Goal: Task Accomplishment & Management: Manage account settings

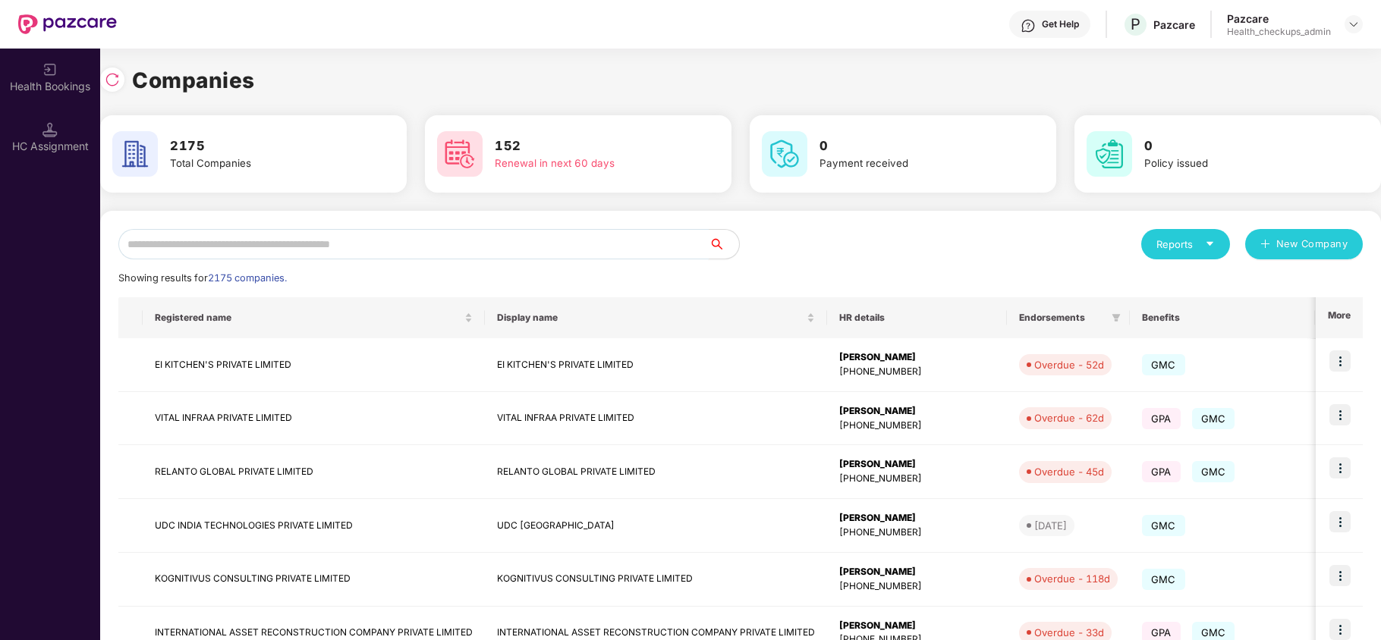
click at [171, 237] on input "text" at bounding box center [413, 244] width 590 height 30
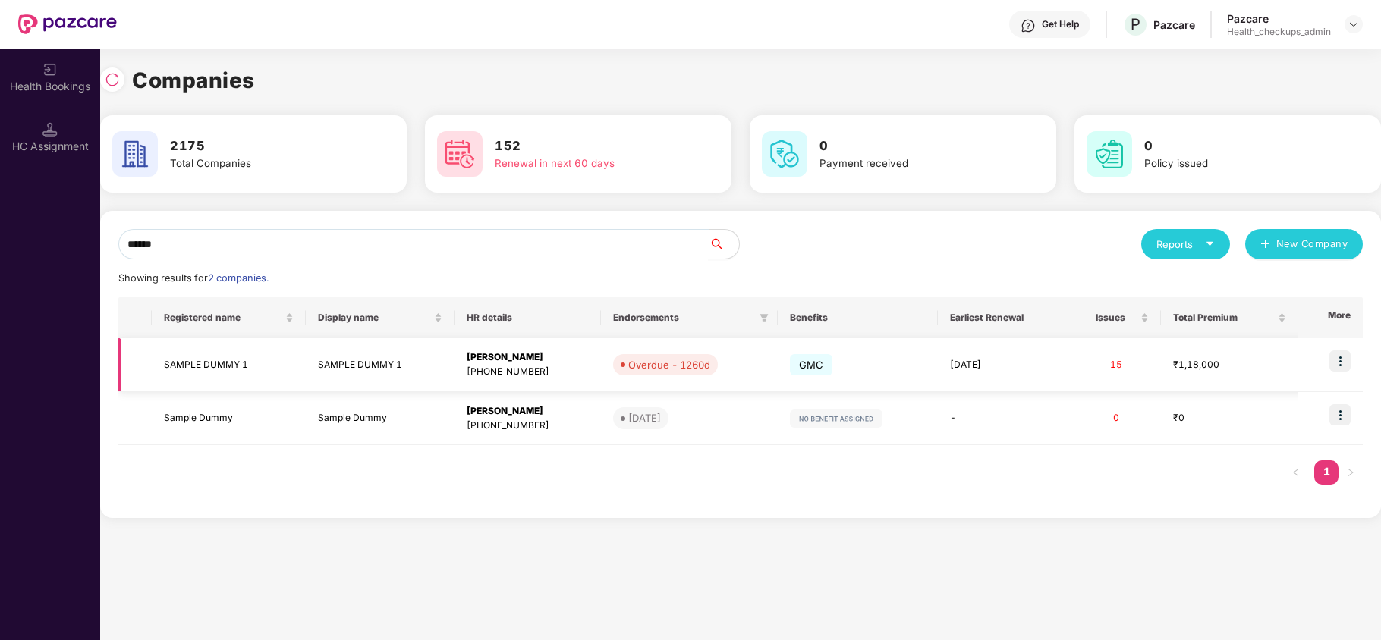
type input "******"
click at [885, 384] on td "GMC" at bounding box center [858, 365] width 160 height 54
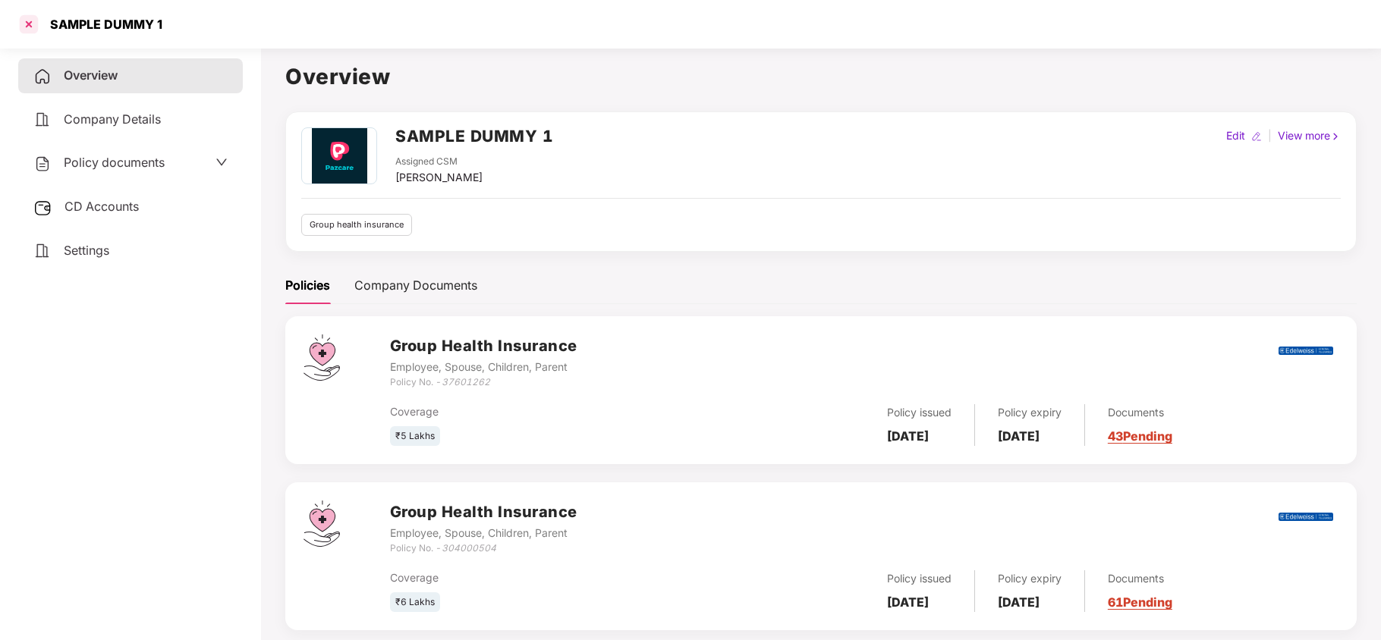
click at [35, 28] on div at bounding box center [29, 24] width 24 height 24
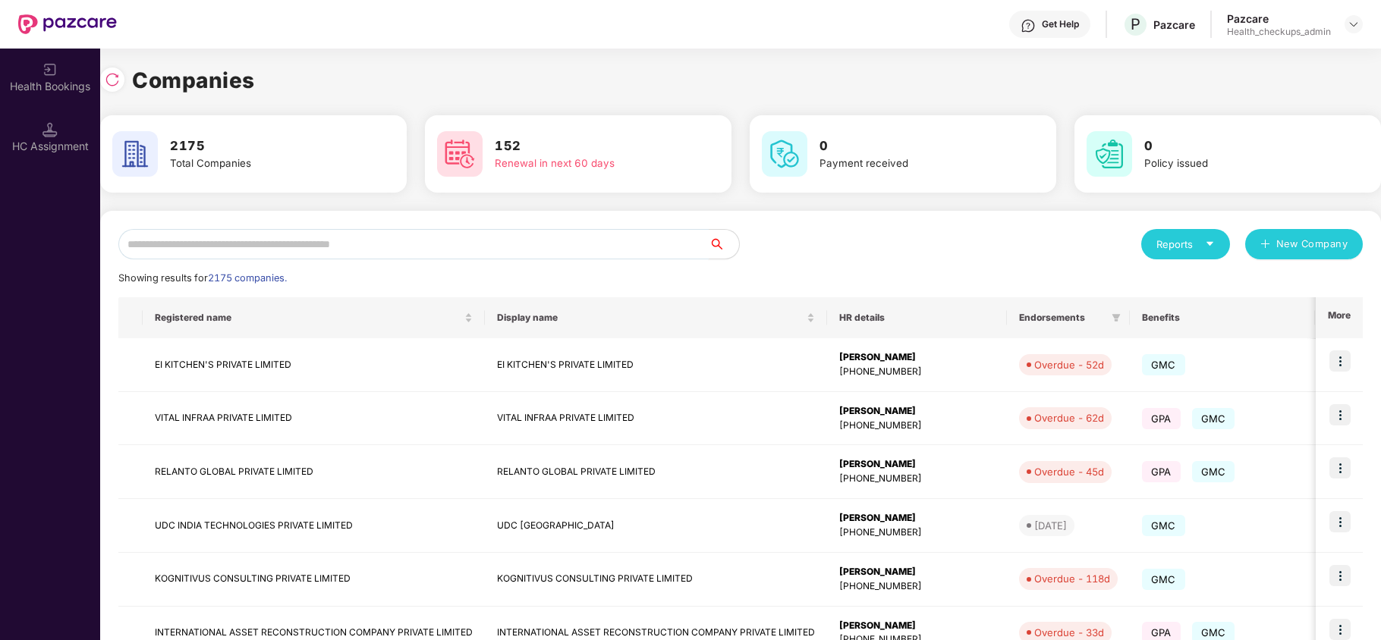
click at [388, 247] on input "text" at bounding box center [413, 244] width 590 height 30
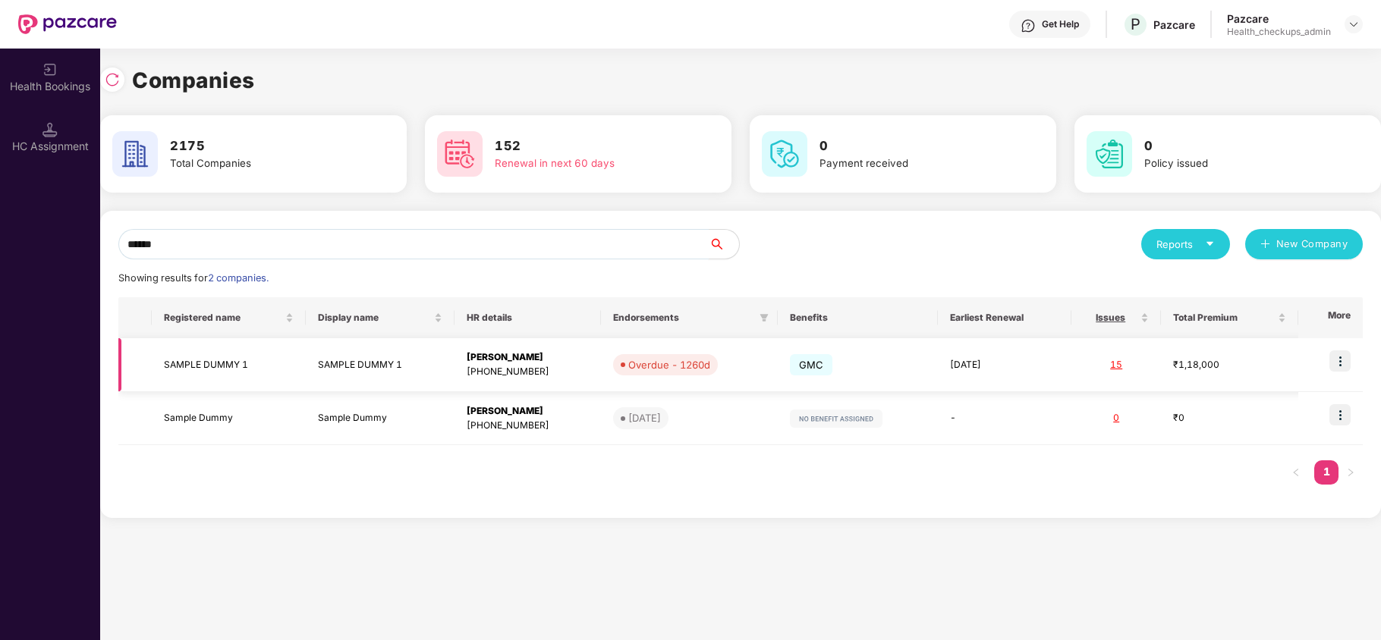
type input "******"
click at [1339, 361] on img at bounding box center [1339, 361] width 21 height 21
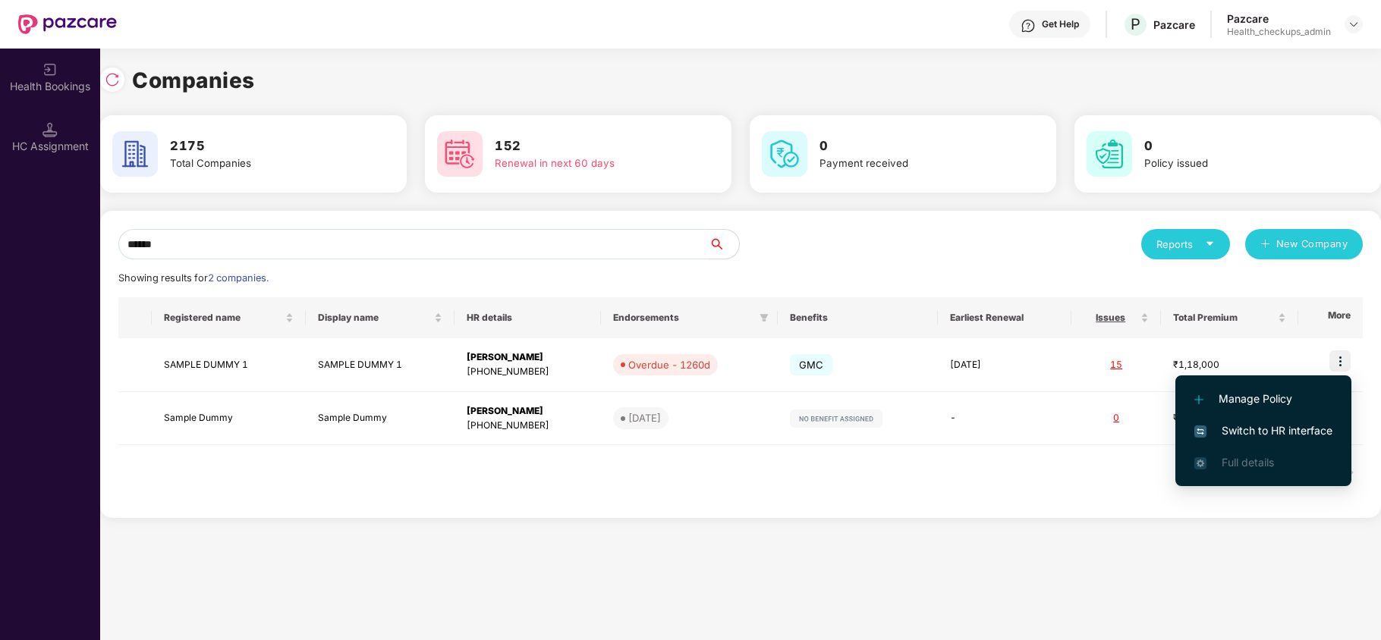
click at [1288, 426] on span "Switch to HR interface" at bounding box center [1263, 431] width 138 height 17
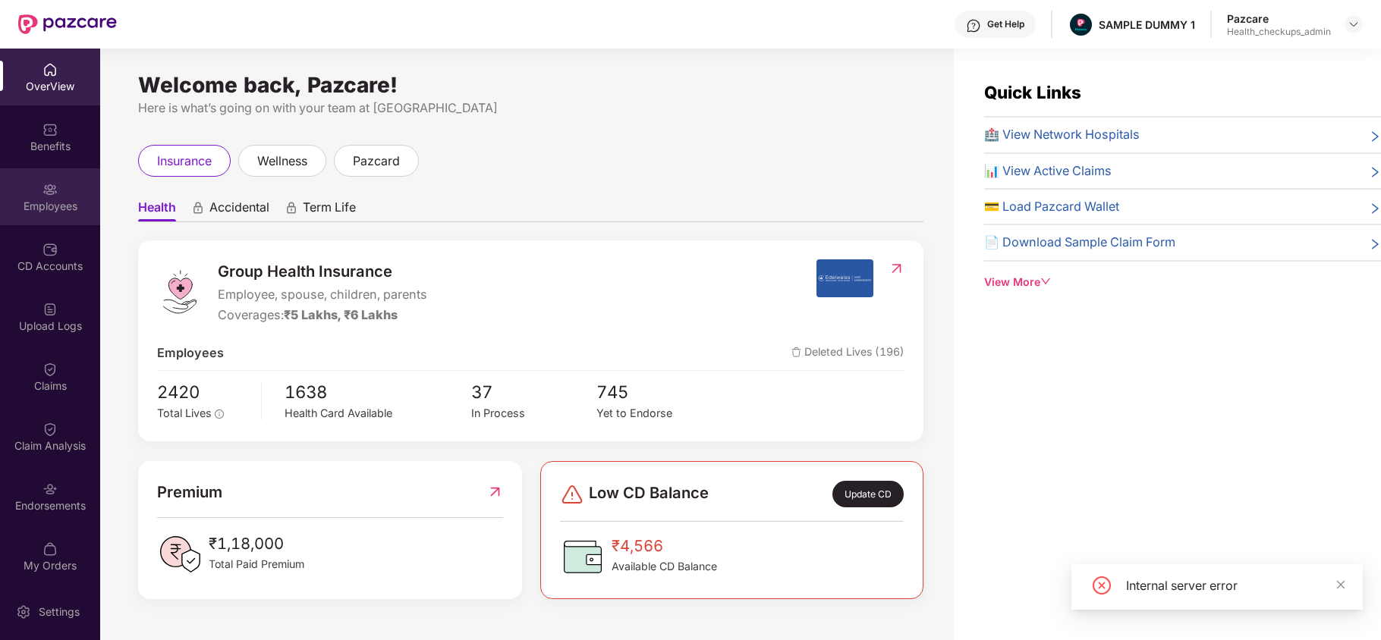
click at [50, 186] on img at bounding box center [49, 189] width 15 height 15
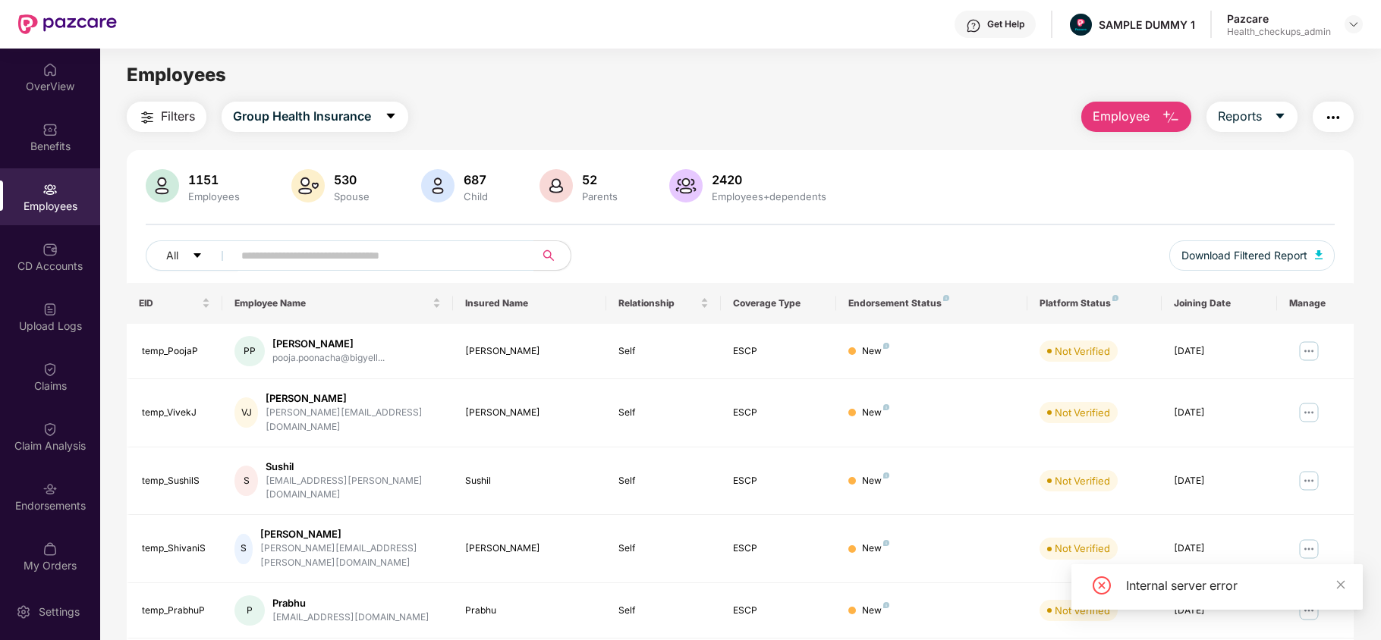
click at [1133, 121] on span "Employee" at bounding box center [1120, 116] width 57 height 19
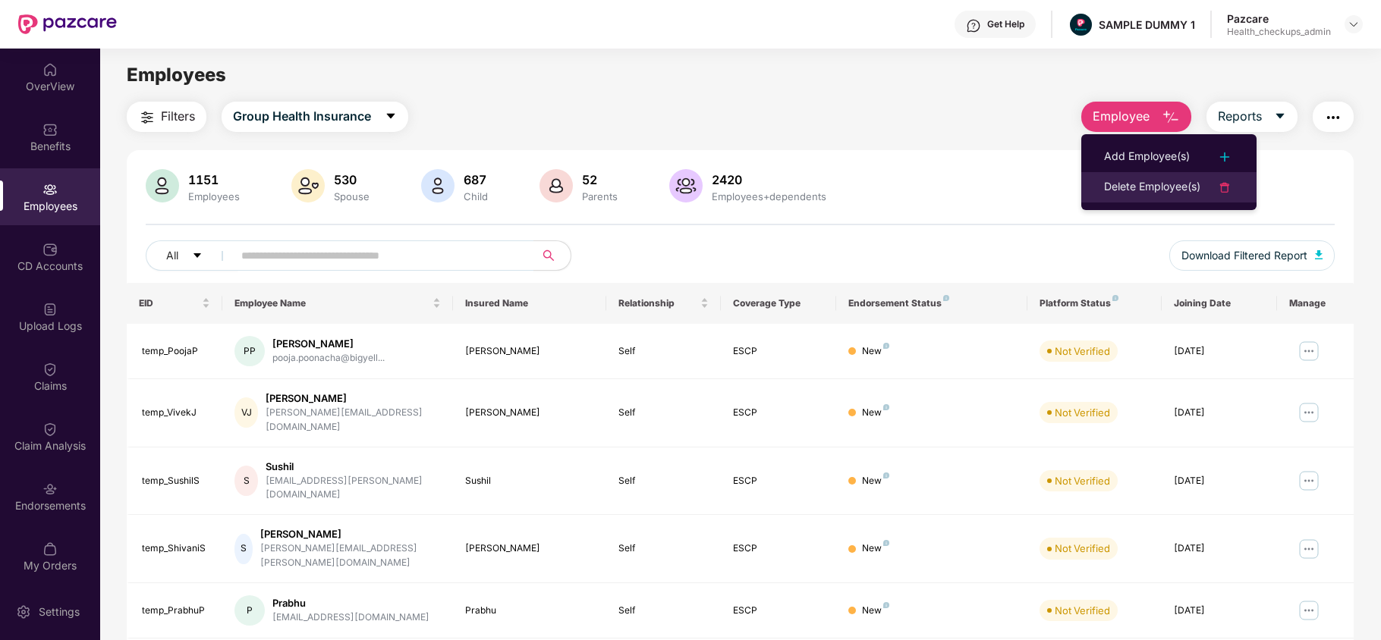
click at [1117, 189] on div "Delete Employee(s)" at bounding box center [1152, 187] width 96 height 18
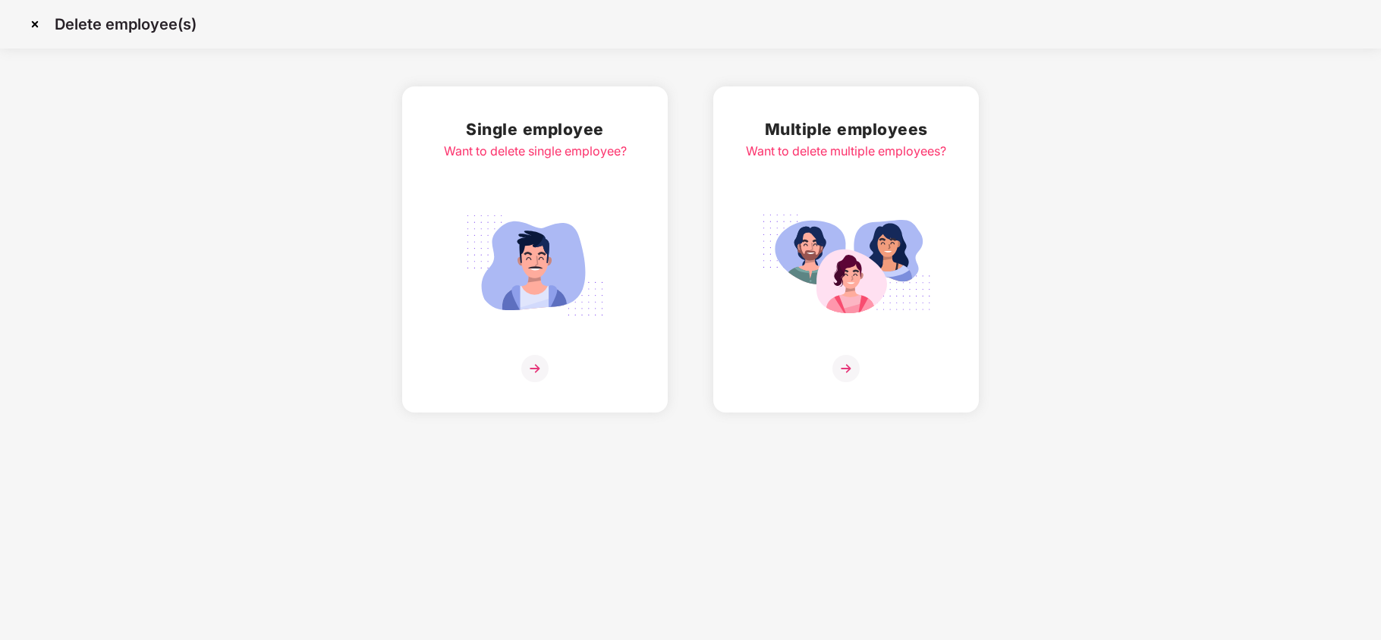
click at [900, 300] on img at bounding box center [846, 265] width 170 height 118
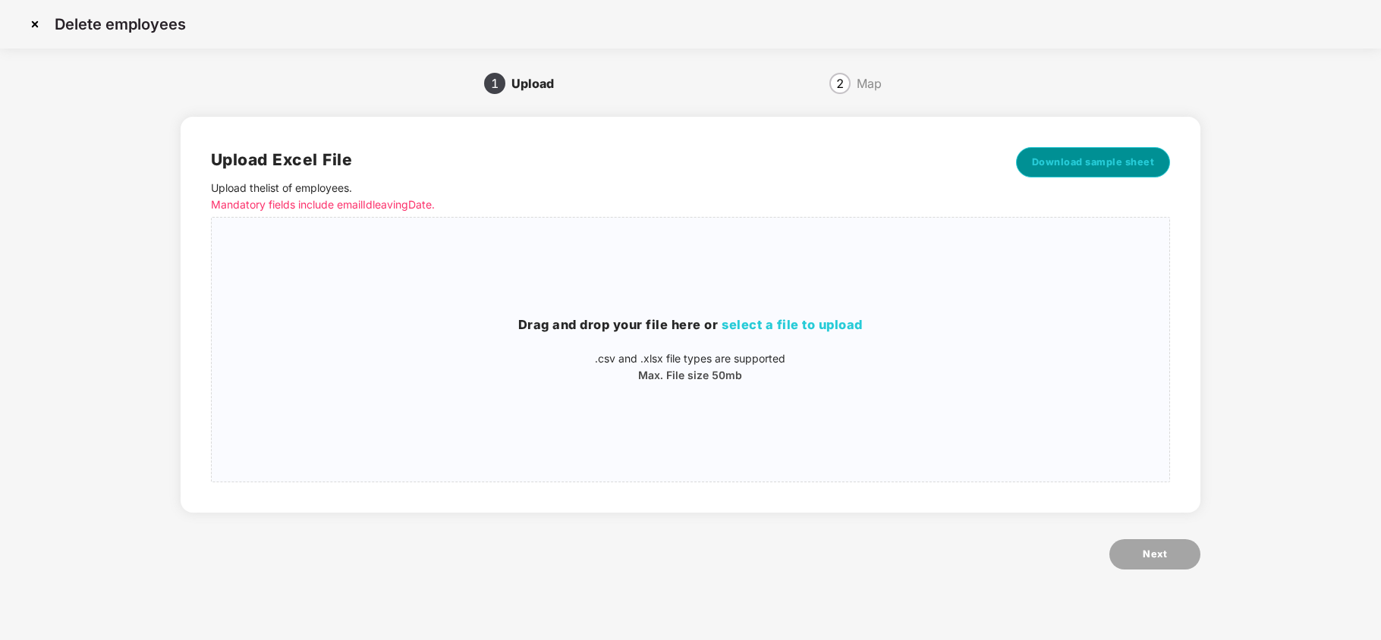
click at [1094, 177] on button "Download sample sheet" at bounding box center [1093, 162] width 155 height 30
click at [30, 22] on img at bounding box center [35, 24] width 24 height 24
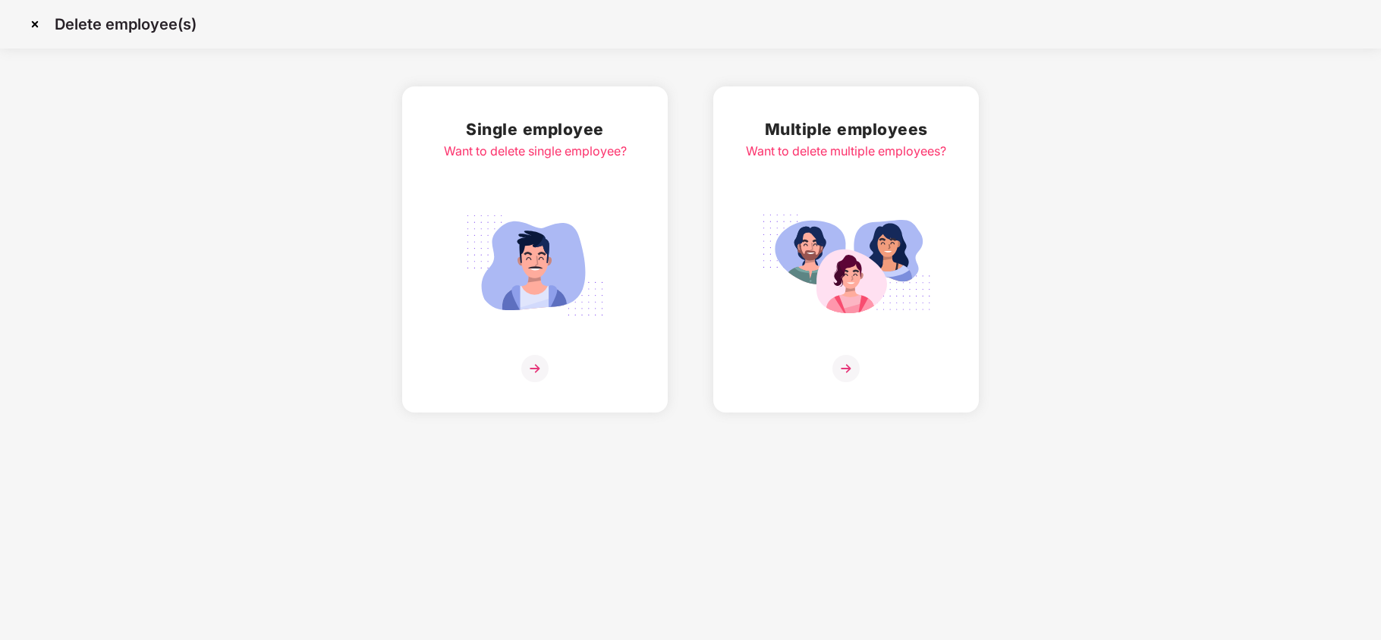
click at [35, 25] on img at bounding box center [35, 24] width 24 height 24
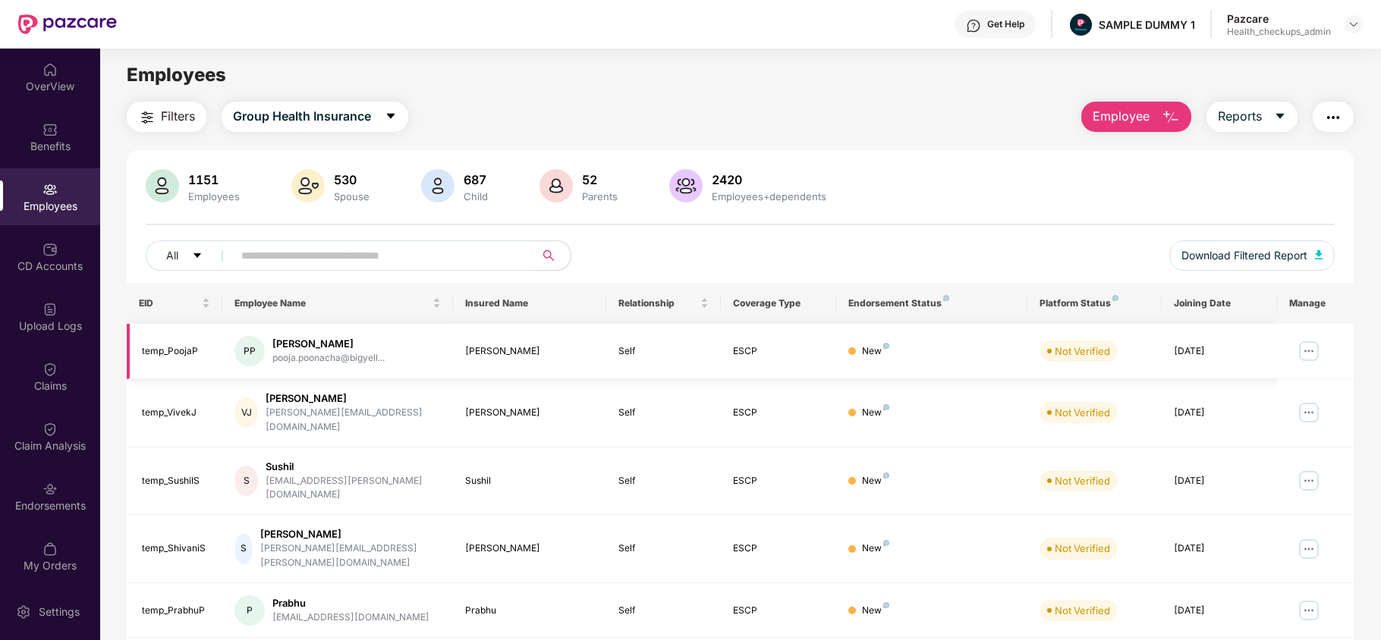
click at [1306, 355] on img at bounding box center [1309, 351] width 24 height 24
click at [1370, 357] on div "Filters Group Health Insurance Employee Reports 1151 Employees 530 Spouse 687 C…" at bounding box center [740, 543] width 1280 height 882
